Goal: Task Accomplishment & Management: Manage account settings

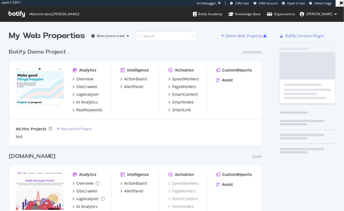
scroll to position [395, 258]
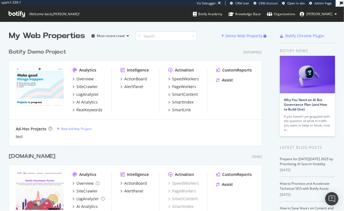
click at [58, 53] on div "Botify Demo Project" at bounding box center [37, 52] width 57 height 8
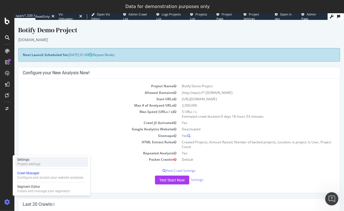
click at [33, 160] on div "Settings" at bounding box center [28, 160] width 23 height 4
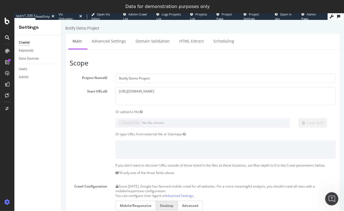
click at [34, 62] on div "Data Sources" at bounding box center [40, 59] width 42 height 8
click at [34, 61] on div "Data Sources" at bounding box center [29, 59] width 20 height 6
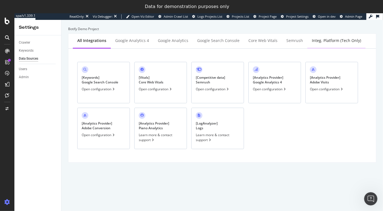
click at [325, 42] on div "Integ. Platform (tech only)" at bounding box center [336, 41] width 49 height 6
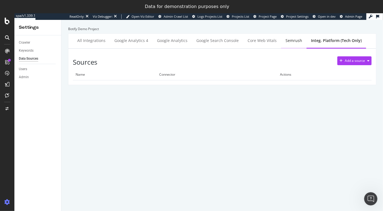
click at [285, 42] on div "Semrush" at bounding box center [293, 41] width 17 height 6
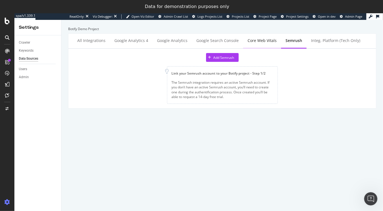
click at [258, 41] on div "Core Web Vitals" at bounding box center [261, 41] width 29 height 6
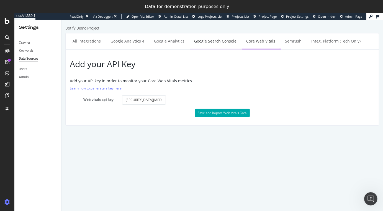
click at [208, 43] on link "Google Search Console" at bounding box center [215, 40] width 51 height 15
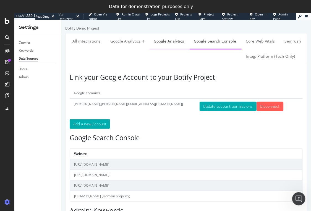
click at [162, 46] on link "Google Analytics" at bounding box center [168, 40] width 39 height 15
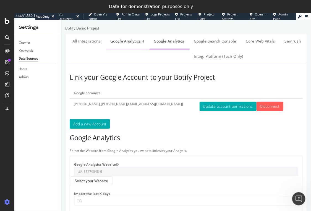
click at [129, 43] on link "Google Analytics 4" at bounding box center [127, 40] width 42 height 15
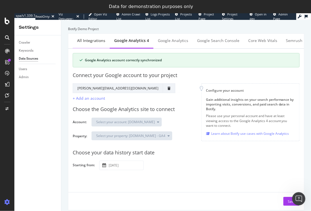
click at [95, 44] on div "All integrations" at bounding box center [91, 40] width 37 height 15
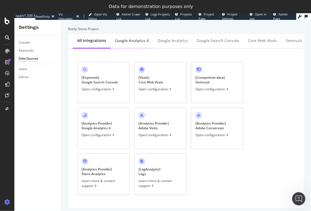
click at [131, 44] on div "Google Analytics 4" at bounding box center [132, 40] width 43 height 15
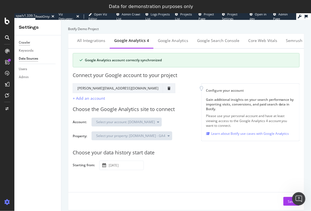
click at [28, 42] on div "Crawler" at bounding box center [24, 43] width 11 height 6
